Goal: Find specific page/section: Find specific page/section

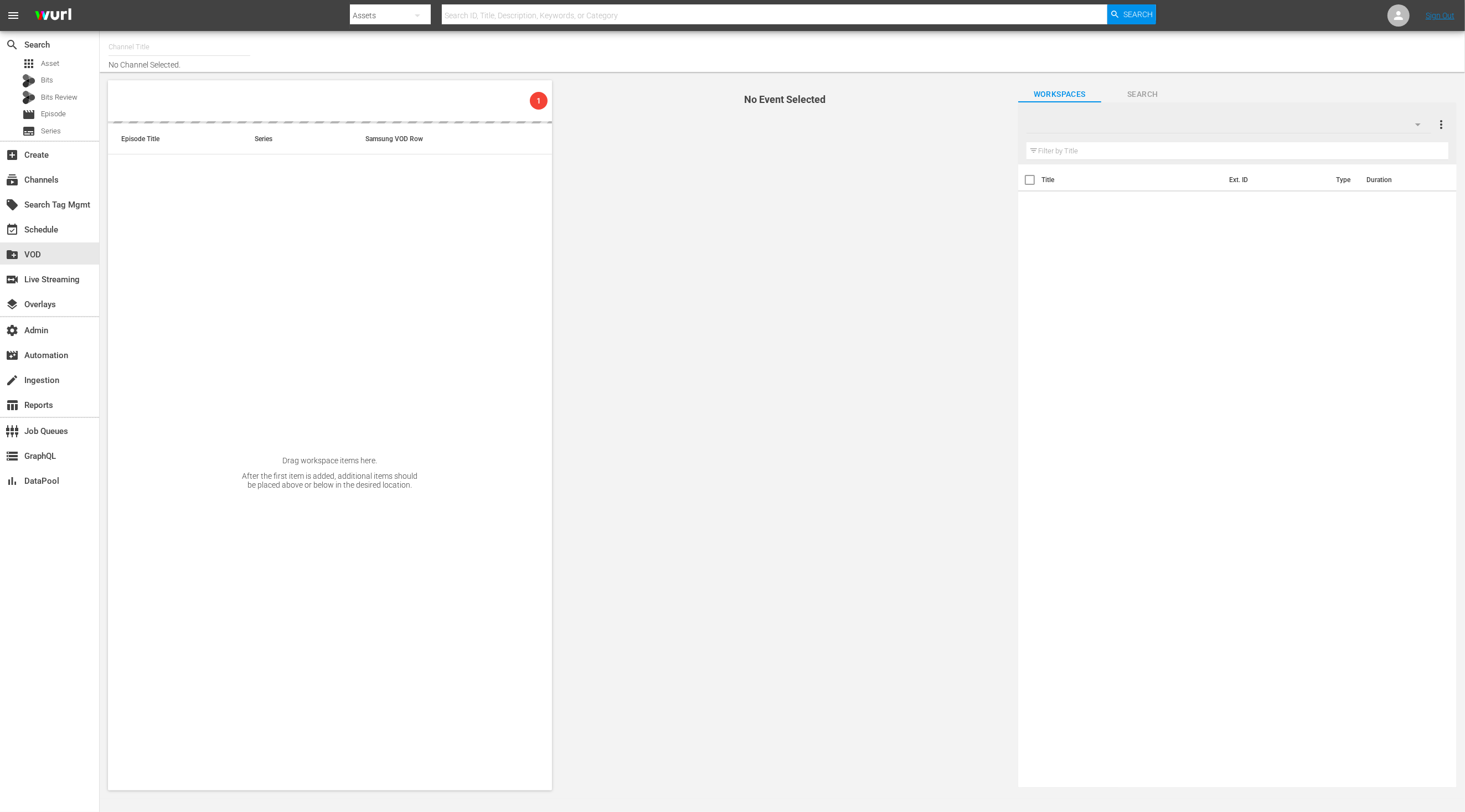
type input "Comedy & Shows (2060)"
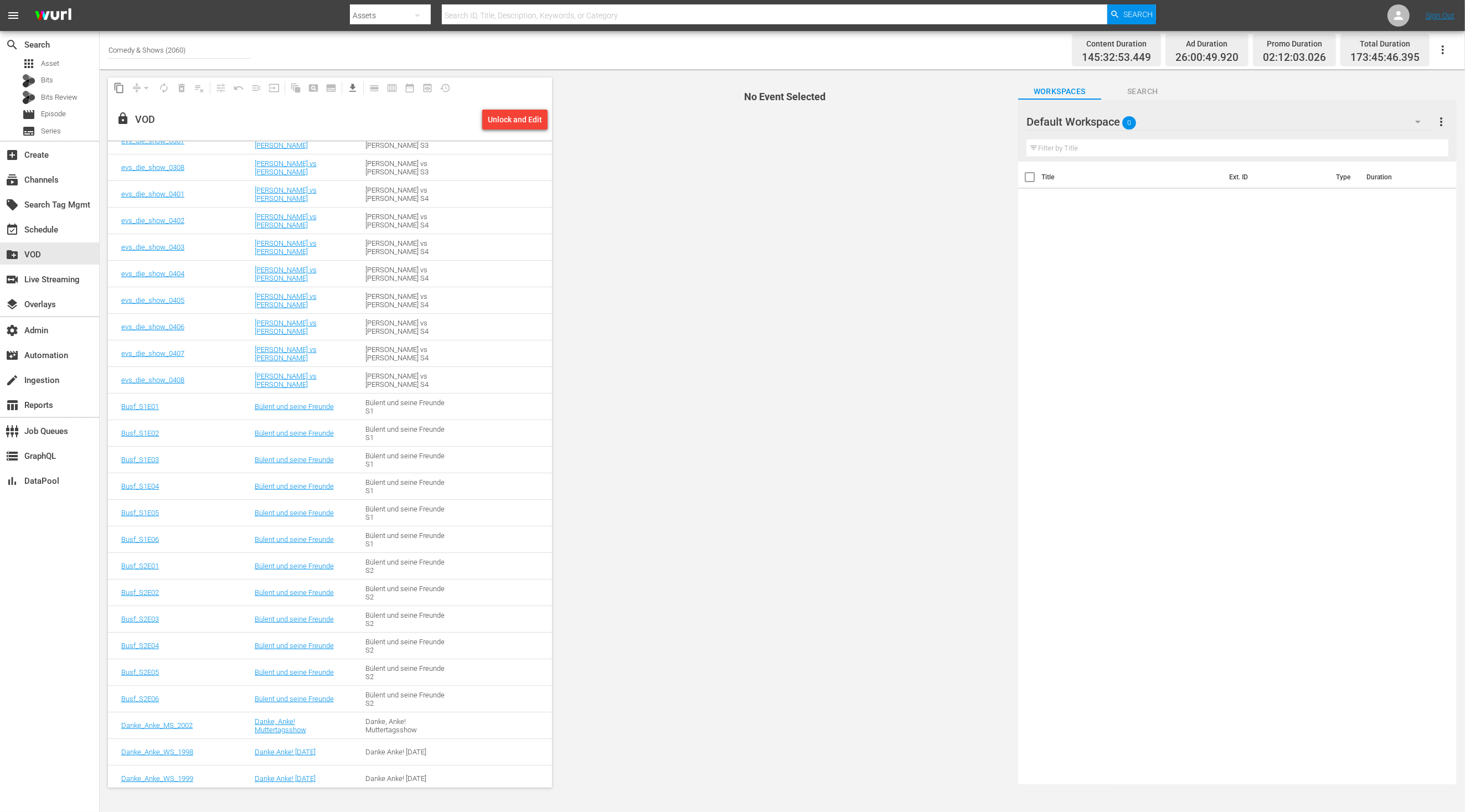
scroll to position [1133, 0]
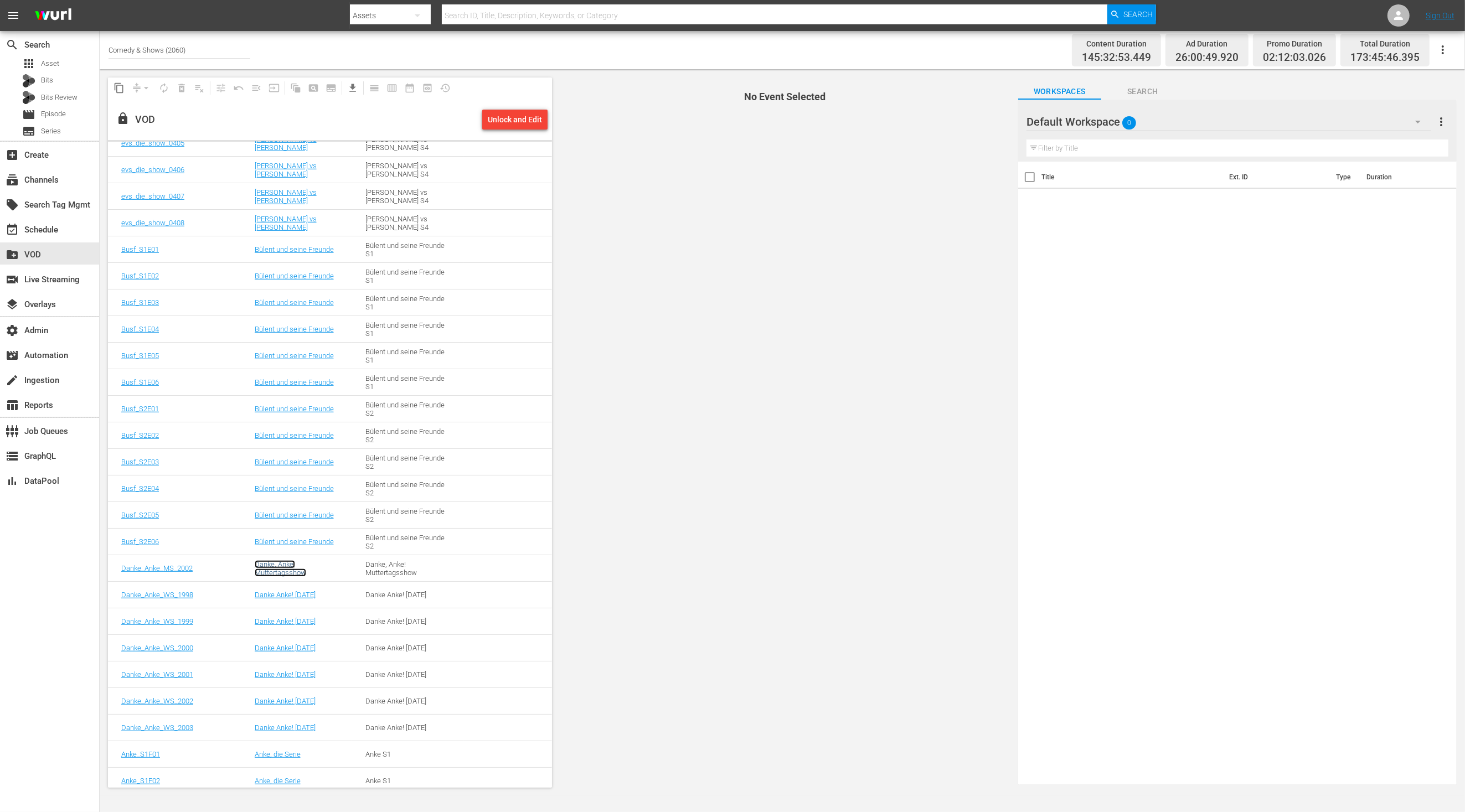
click at [284, 564] on link "Danke, Anke! Muttertagsshow" at bounding box center [280, 568] width 52 height 16
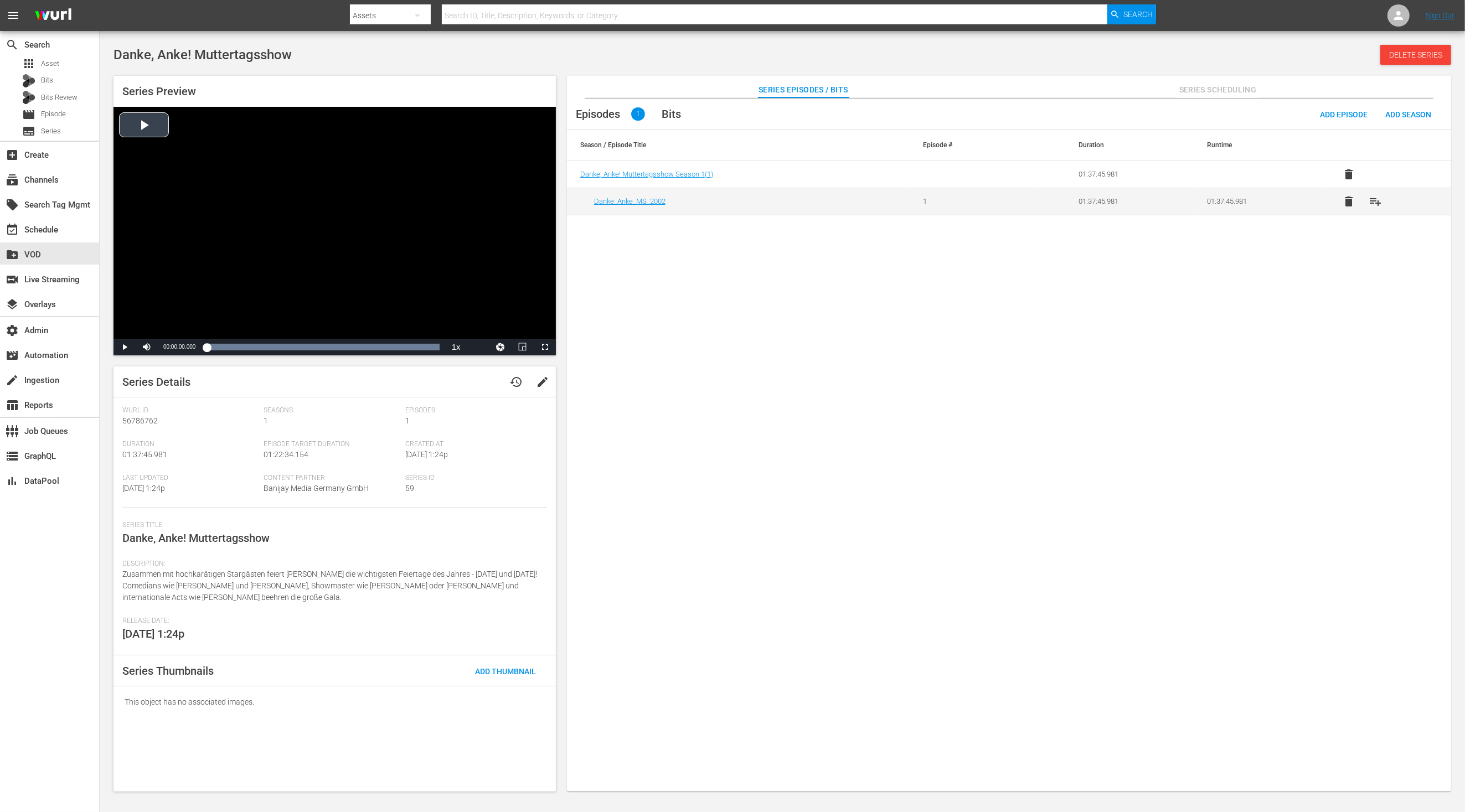
drag, startPoint x: 142, startPoint y: 117, endPoint x: 169, endPoint y: 124, distance: 27.9
click at [144, 117] on div "Video Player" at bounding box center [335, 223] width 442 height 232
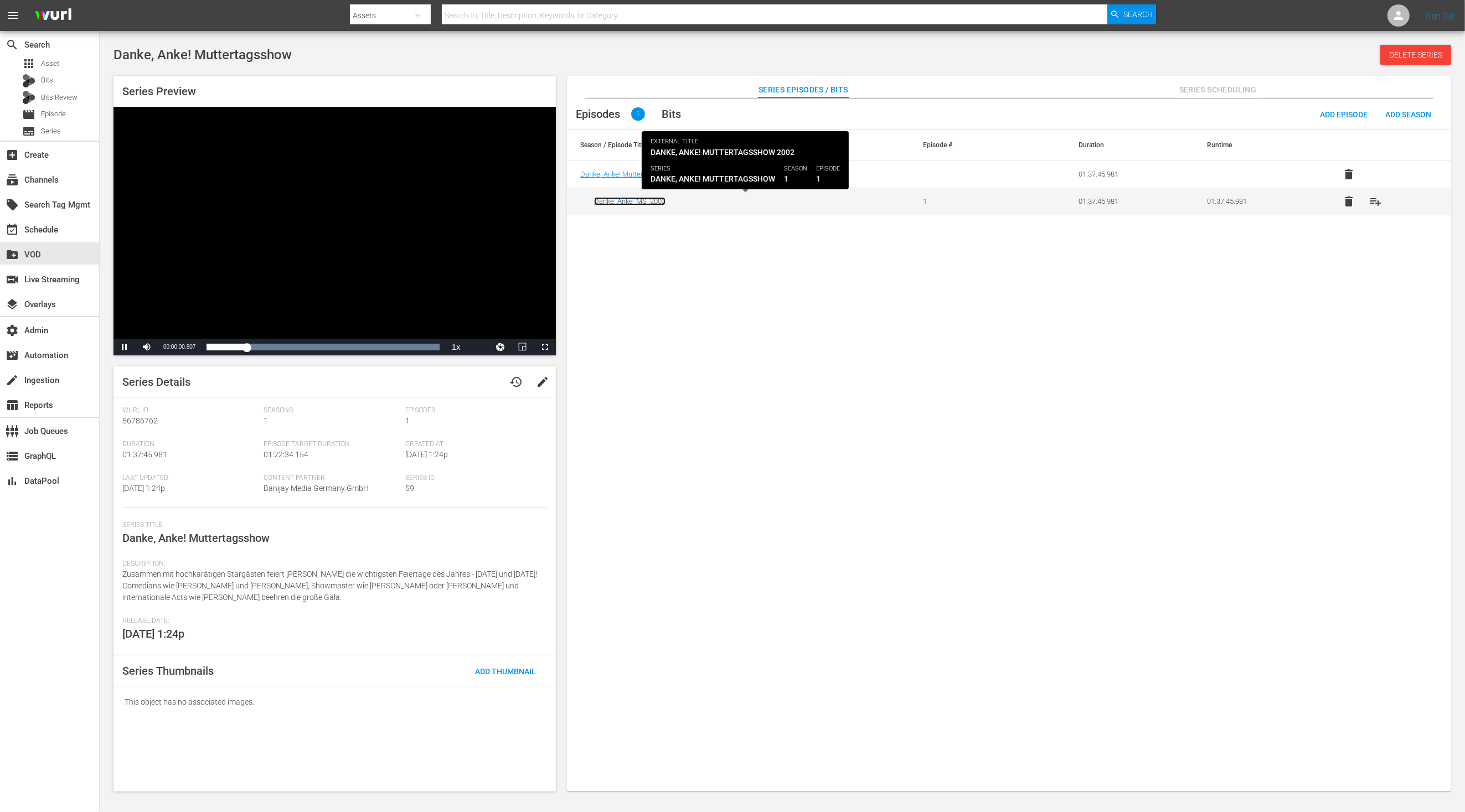
click at [600, 202] on link "Danke_Anke_MS_2002" at bounding box center [629, 201] width 71 height 9
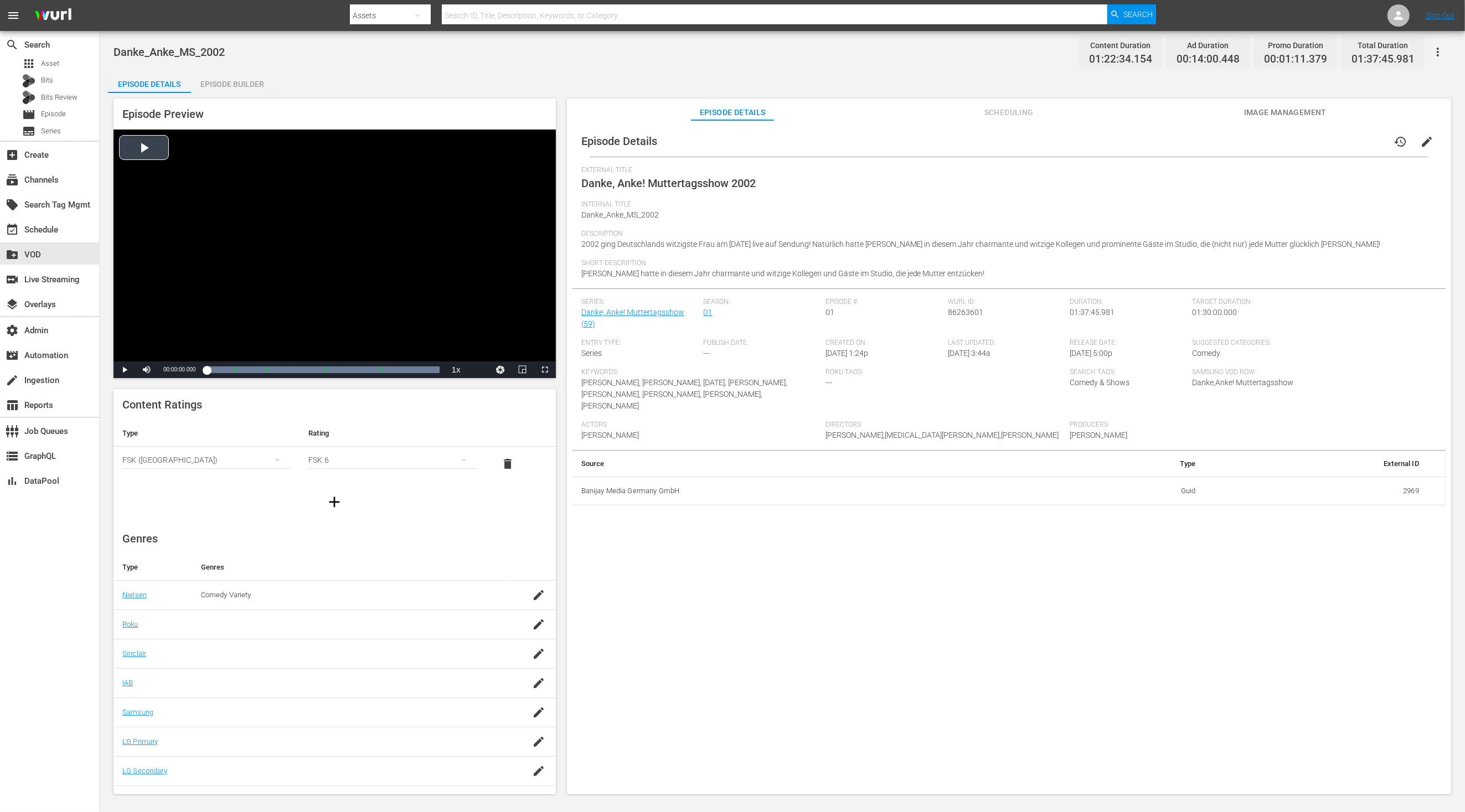
click at [150, 147] on div "Video Player" at bounding box center [335, 245] width 442 height 232
click at [214, 370] on div "00:00:01.068" at bounding box center [210, 370] width 8 height 11
drag, startPoint x: 118, startPoint y: 373, endPoint x: 537, endPoint y: 67, distance: 518.8
click at [125, 370] on span "Video Player" at bounding box center [125, 370] width 0 height 0
click at [543, 88] on div "Episode Details Episode Builder Episode Preview Video Player is loading. Play V…" at bounding box center [782, 437] width 1348 height 732
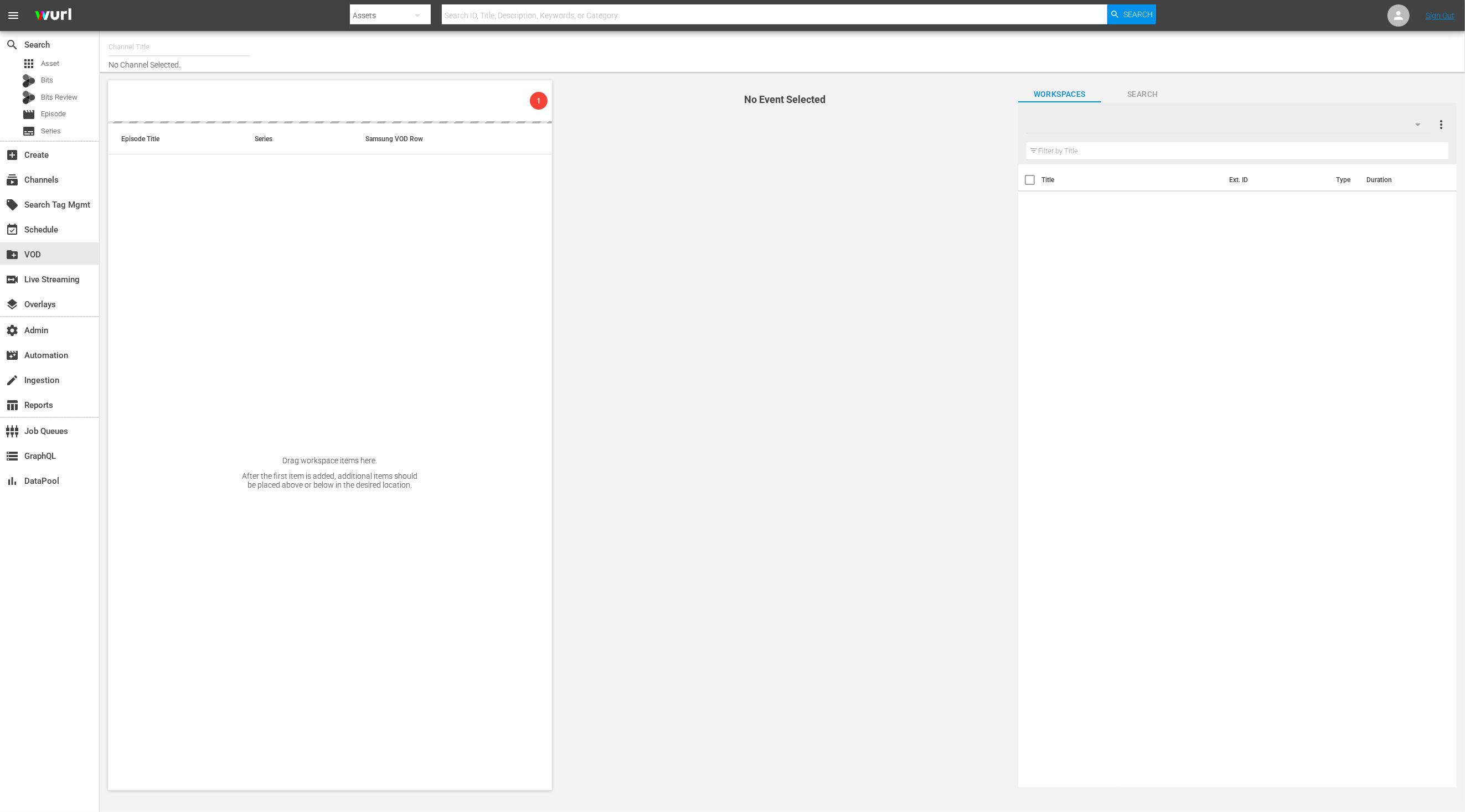
type input "Stars in Gefahr (2061)"
type input "Comedy & Shows (2060)"
